Goal: Information Seeking & Learning: Learn about a topic

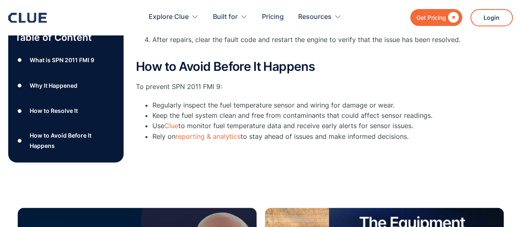
scroll to position [453, 0]
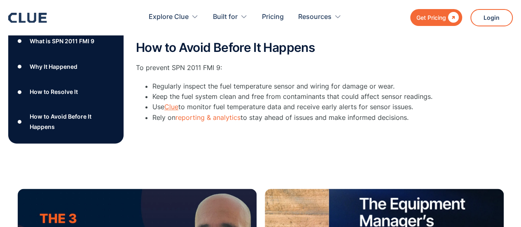
click at [174, 102] on link "Clue" at bounding box center [171, 106] width 14 height 8
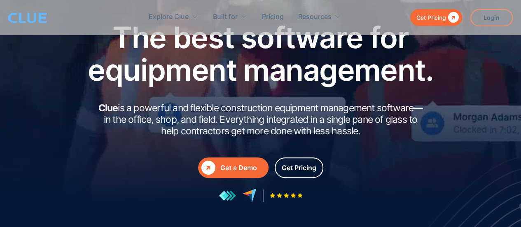
scroll to position [41, 0]
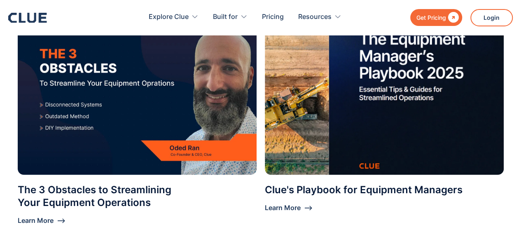
scroll to position [412, 0]
